Goal: Task Accomplishment & Management: Use online tool/utility

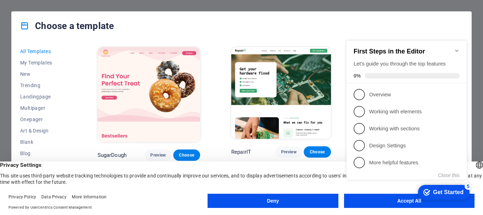
click div "checkmark Get Started 5 First Steps in the Editor Let's guide you through the t…"
click at [446, 190] on div "Get Started" at bounding box center [449, 192] width 30 height 6
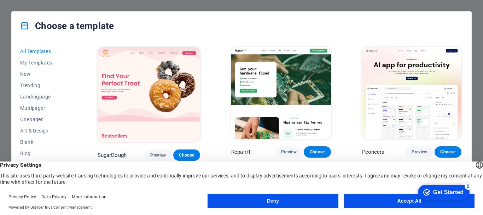
click at [411, 200] on button "Accept All" at bounding box center [409, 201] width 131 height 14
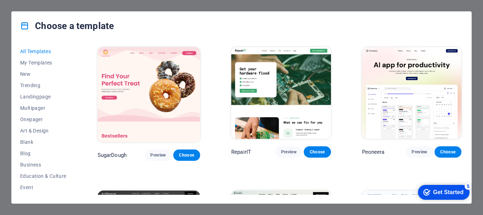
click at [337, 29] on div "Choose a template" at bounding box center [242, 26] width 460 height 28
click at [467, 24] on div "Choose a template" at bounding box center [242, 26] width 460 height 28
click at [478, 32] on div "Choose a template All Templates My Templates New Trending Landingpage Multipage…" at bounding box center [241, 107] width 483 height 215
click at [468, 184] on div "5" at bounding box center [468, 186] width 7 height 7
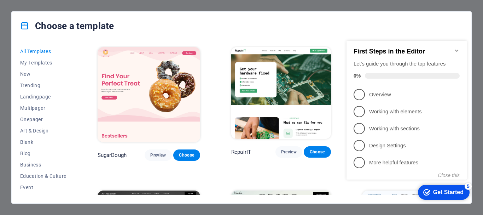
click at [438, 18] on div "Choose a template" at bounding box center [242, 26] width 460 height 28
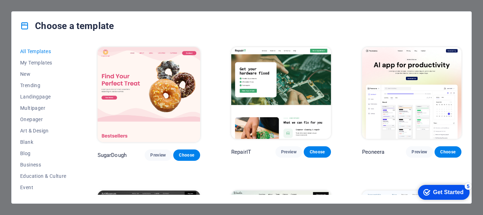
click at [479, 176] on div "Choose a template All Templates My Templates New Trending Landingpage Multipage…" at bounding box center [241, 107] width 483 height 215
drag, startPoint x: 77, startPoint y: 114, endPoint x: 75, endPoint y: 127, distance: 13.6
click at [75, 127] on div "All Templates My Templates New Trending Landingpage Multipager Onepager Art & D…" at bounding box center [242, 121] width 460 height 163
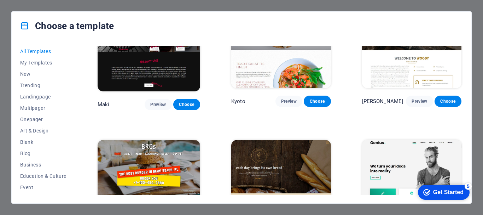
scroll to position [3222, 0]
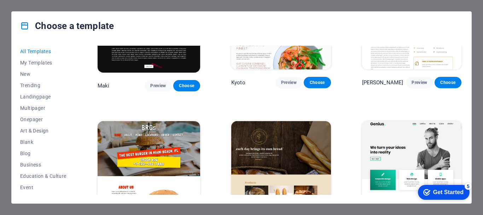
drag, startPoint x: 463, startPoint y: 110, endPoint x: 464, endPoint y: 113, distance: 3.6
click at [464, 113] on div "All Templates My Templates New Trending Landingpage Multipager Onepager Art & D…" at bounding box center [242, 121] width 460 height 163
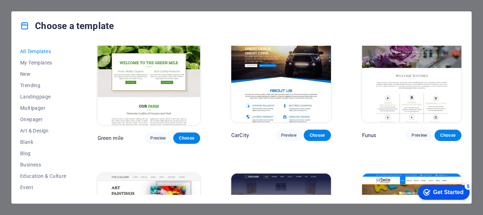
scroll to position [4191, 0]
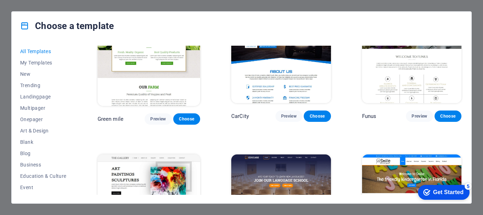
drag, startPoint x: 463, startPoint y: 127, endPoint x: 463, endPoint y: 132, distance: 5.0
click at [463, 132] on div "All Templates My Templates New Trending Landingpage Multipager Onepager Art & D…" at bounding box center [242, 121] width 460 height 163
drag, startPoint x: 463, startPoint y: 127, endPoint x: 463, endPoint y: 132, distance: 4.3
click at [463, 132] on div "All Templates My Templates New Trending Landingpage Multipager Onepager Art & D…" at bounding box center [242, 121] width 460 height 163
click at [469, 80] on div "All Templates My Templates New Trending Landingpage Multipager Onepager Art & D…" at bounding box center [242, 121] width 460 height 163
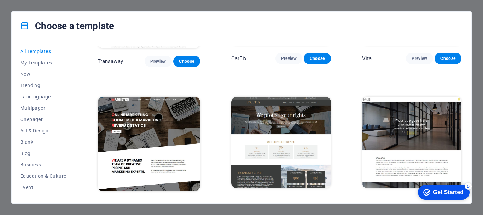
scroll to position [5717, 0]
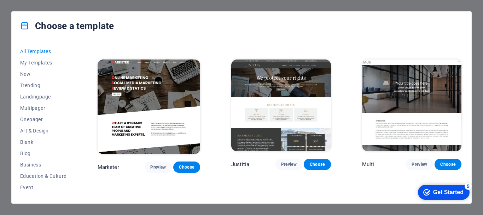
click at [464, 158] on div "All Templates My Templates New Trending Landingpage Multipager Onepager Art & D…" at bounding box center [242, 121] width 460 height 163
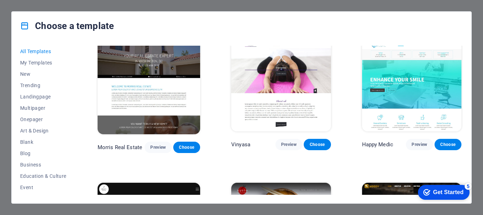
scroll to position [3036, 0]
